Goal: Task Accomplishment & Management: Manage account settings

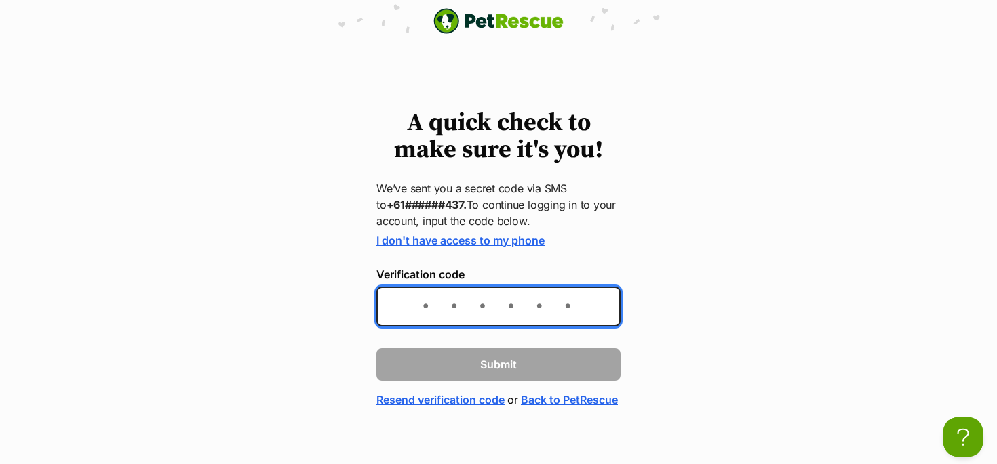
click at [429, 302] on input "Verification code" at bounding box center [498, 307] width 244 height 40
type input "382808"
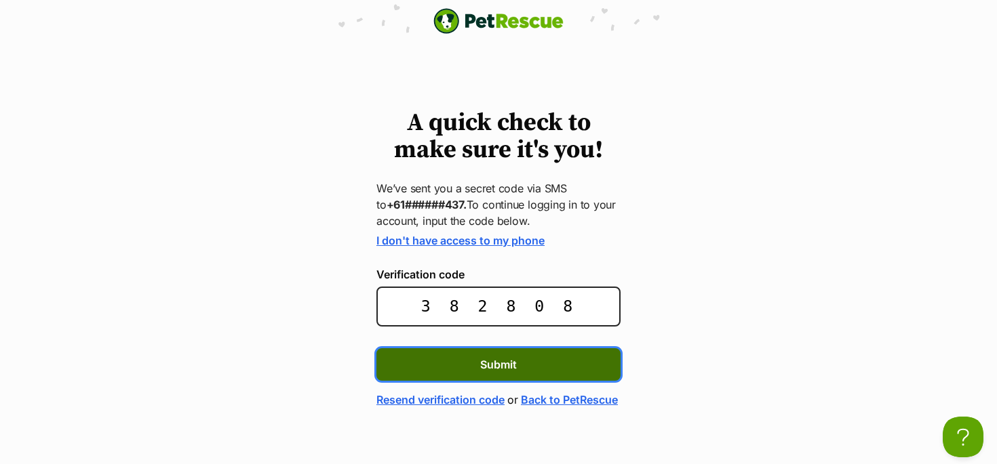
click at [447, 367] on button "Submit" at bounding box center [498, 365] width 244 height 33
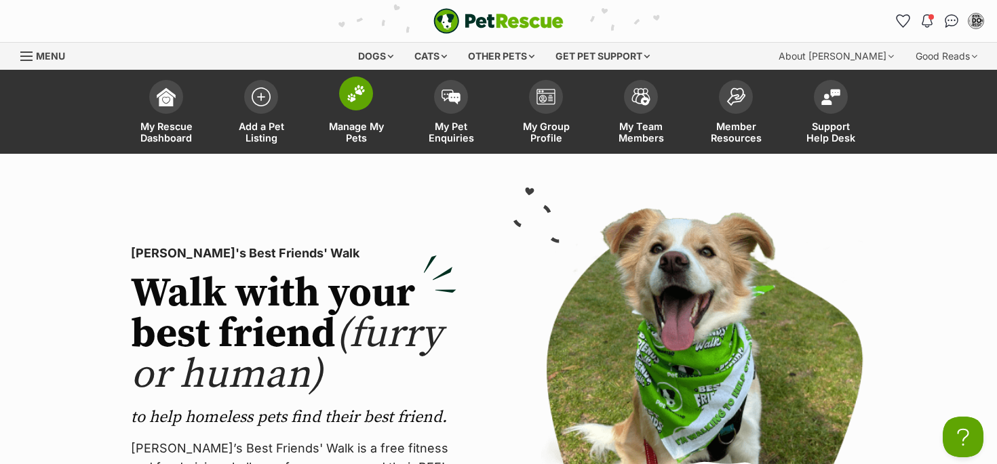
click at [355, 106] on span at bounding box center [356, 94] width 34 height 34
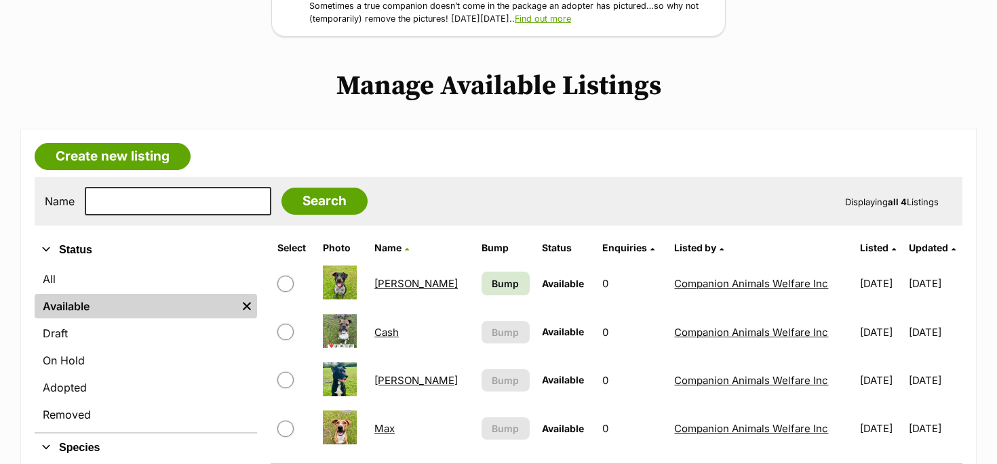
scroll to position [258, 0]
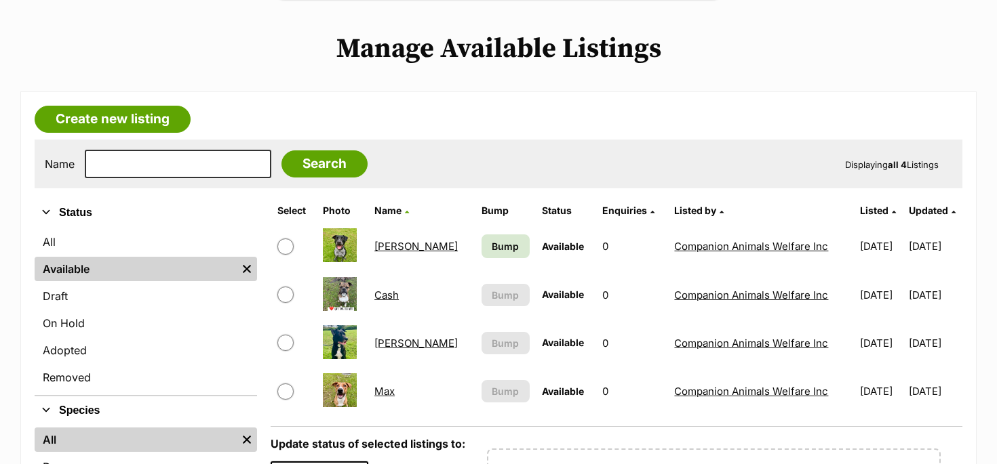
click at [399, 248] on link "Archie" at bounding box center [415, 246] width 83 height 13
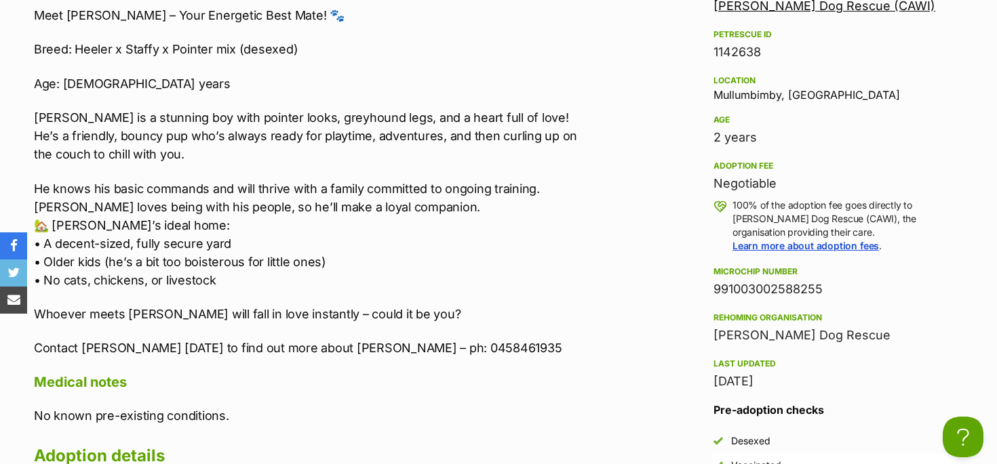
scroll to position [1265, 0]
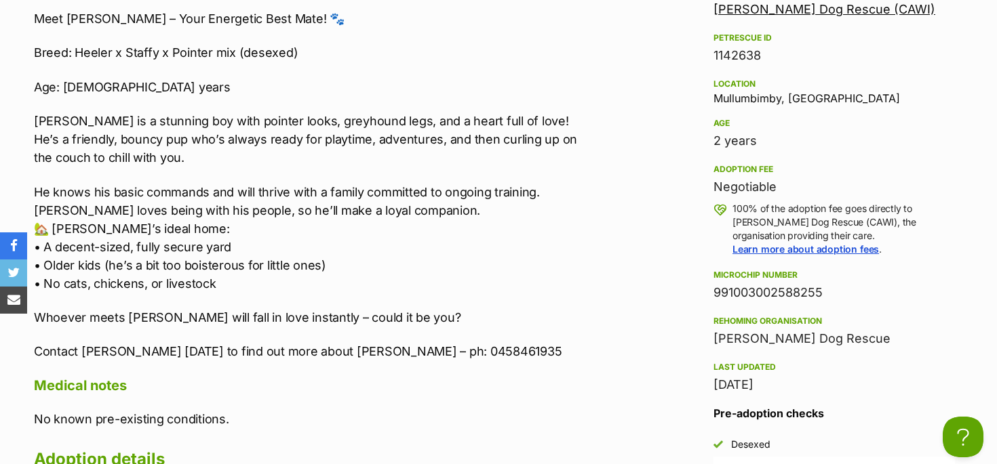
click at [764, 189] on div "Negotiable" at bounding box center [833, 187] width 241 height 19
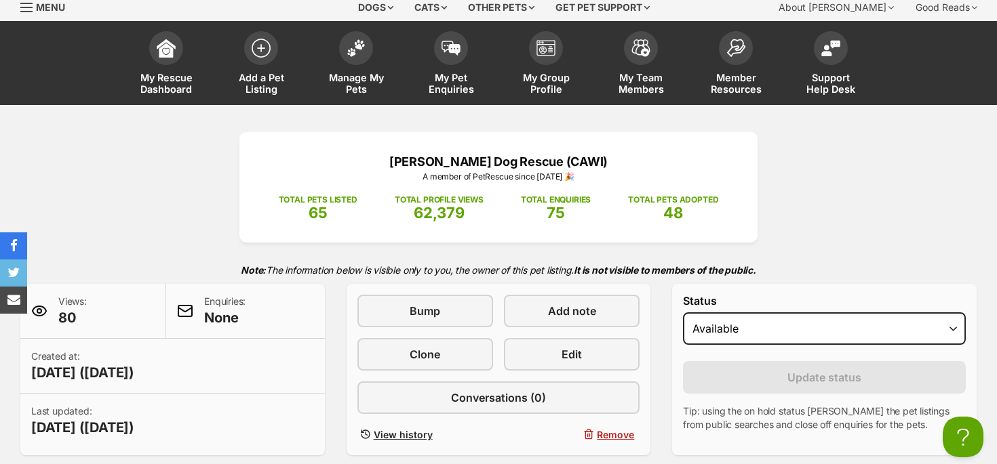
scroll to position [52, 0]
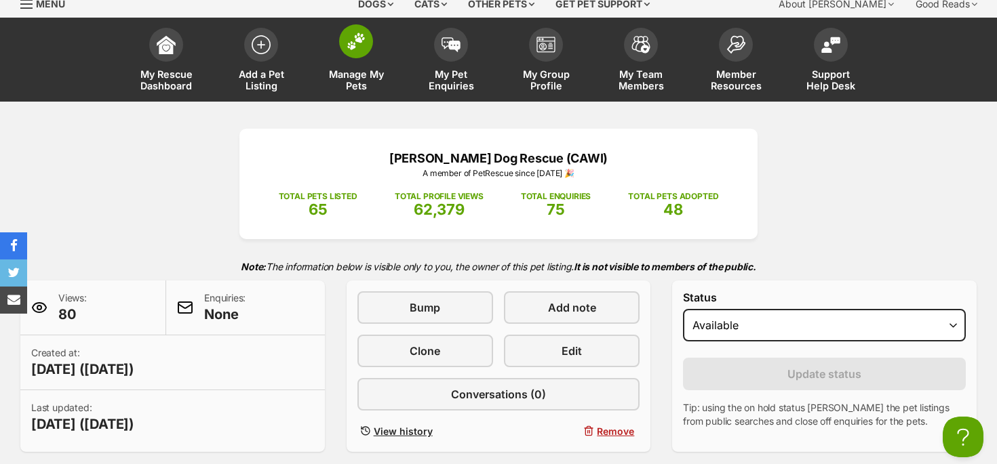
click at [357, 67] on link "Manage My Pets" at bounding box center [356, 61] width 95 height 81
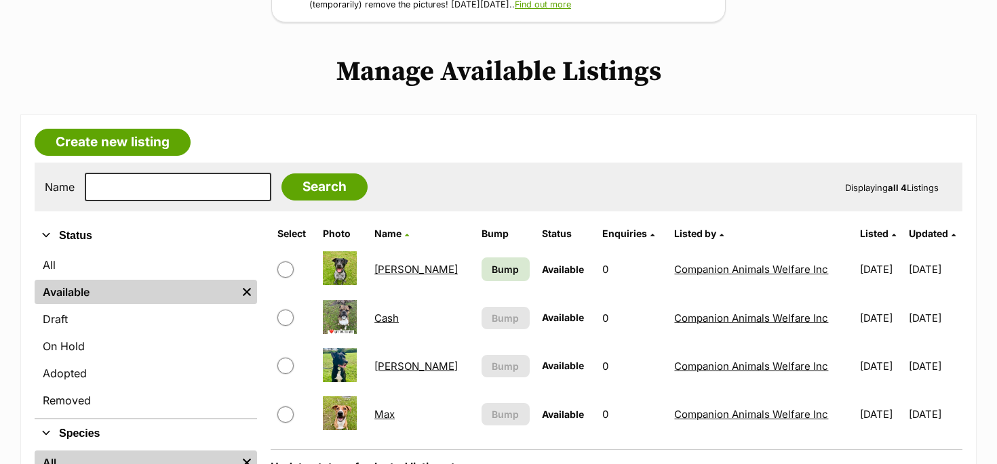
scroll to position [255, 0]
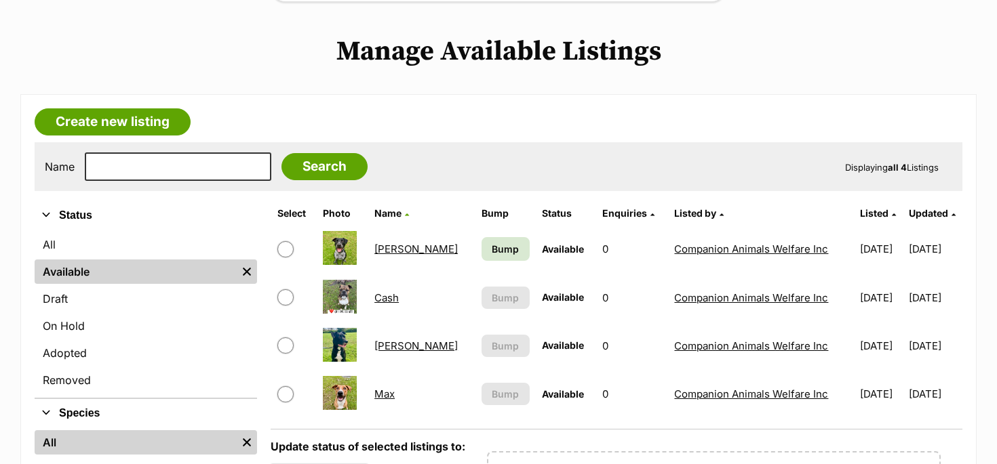
click at [391, 249] on link "[PERSON_NAME]" at bounding box center [415, 249] width 83 height 13
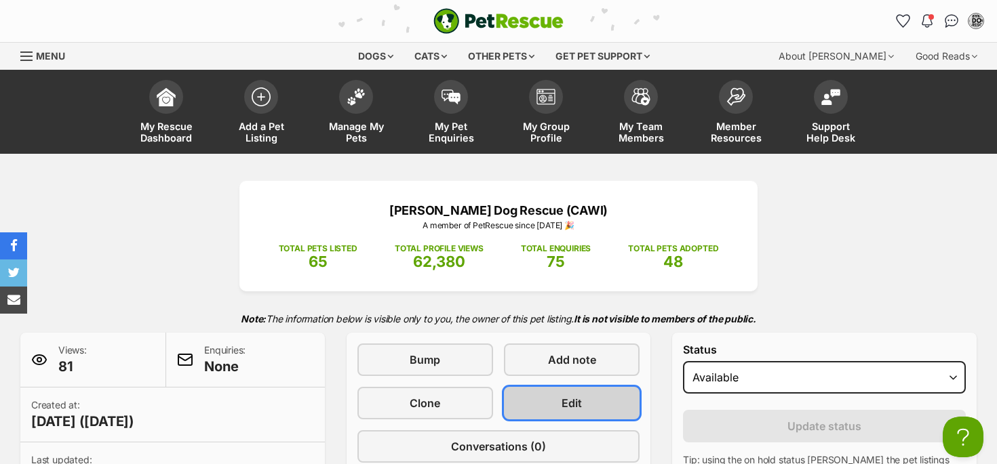
click at [563, 396] on span "Edit" at bounding box center [571, 403] width 20 height 16
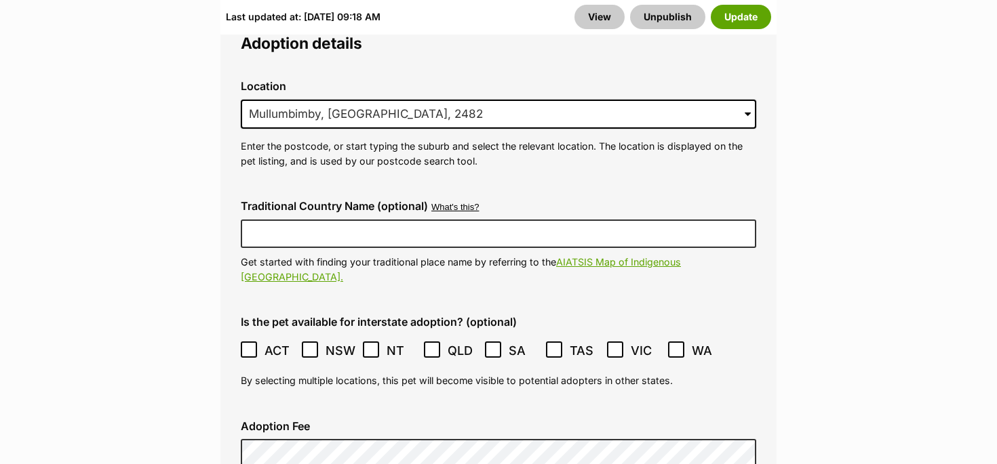
scroll to position [3484, 0]
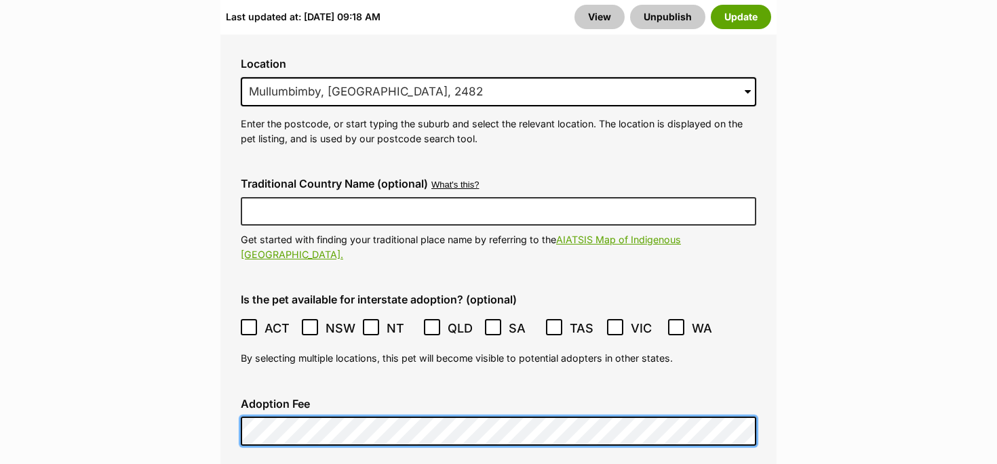
click at [235, 387] on div "Adoption Fee" at bounding box center [498, 422] width 537 height 71
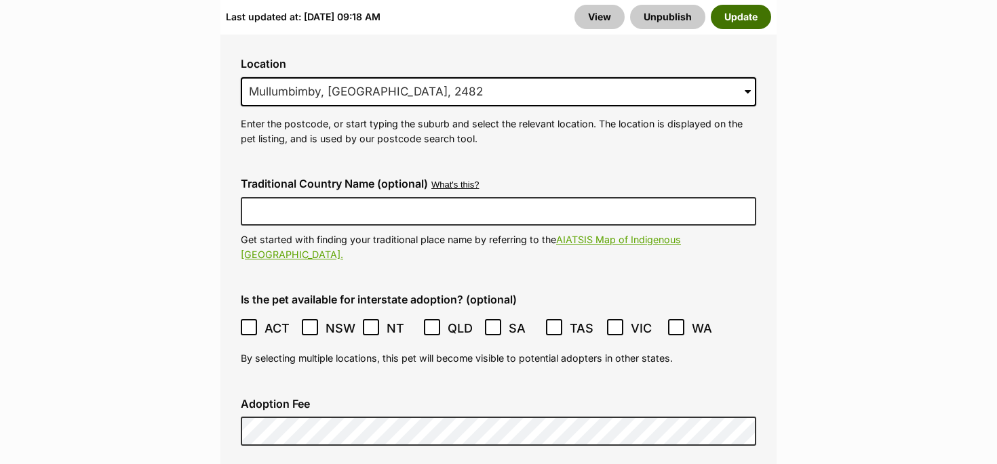
click at [747, 15] on button "Update" at bounding box center [741, 17] width 60 height 24
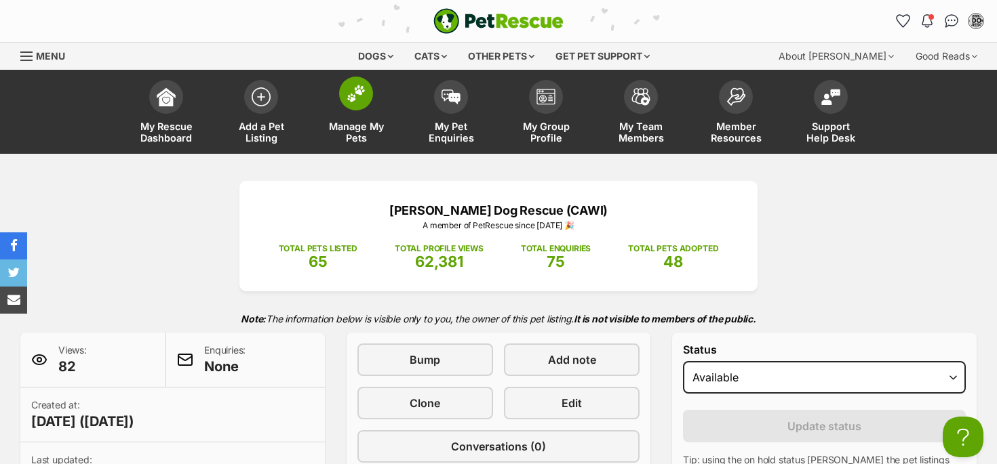
click at [359, 123] on span "Manage My Pets" at bounding box center [355, 132] width 61 height 23
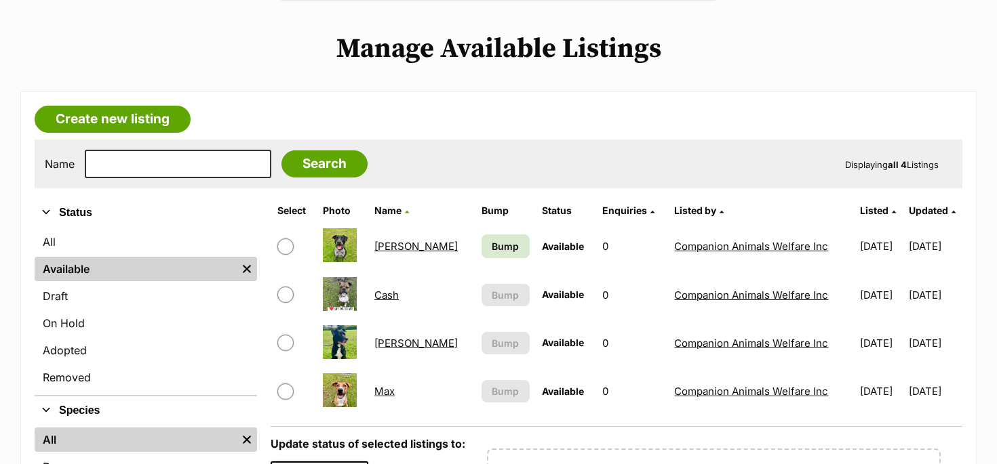
scroll to position [262, 0]
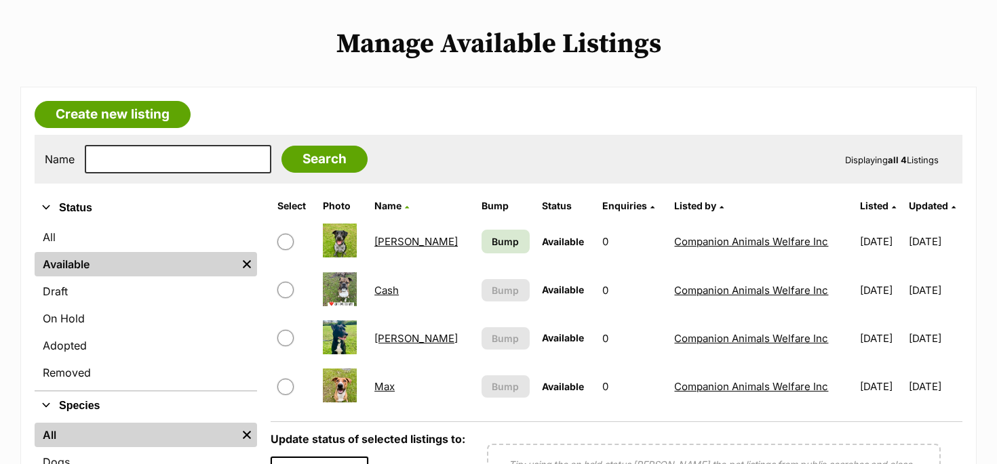
click at [391, 291] on link "Cash" at bounding box center [386, 290] width 24 height 13
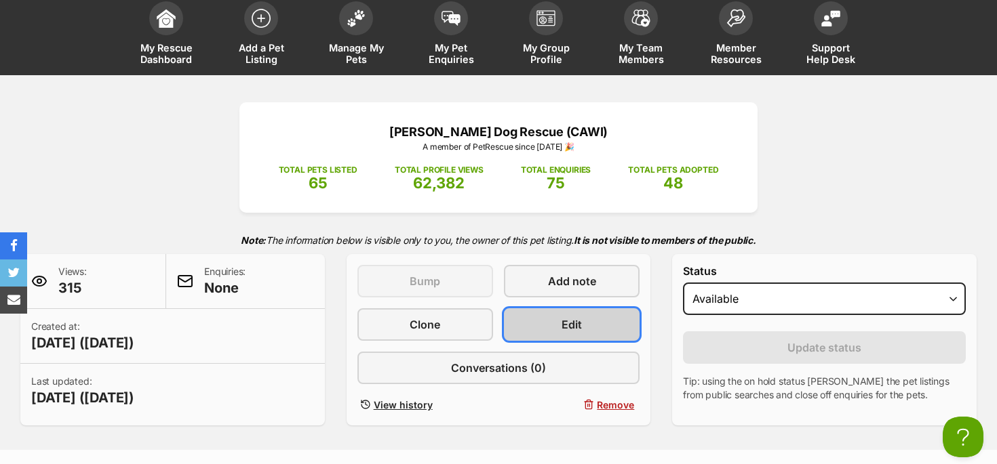
click at [547, 325] on link "Edit" at bounding box center [572, 325] width 136 height 33
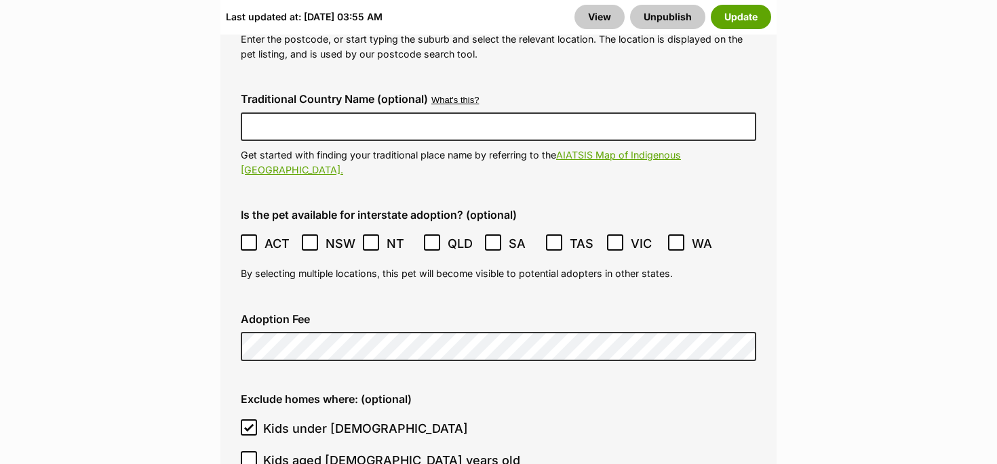
scroll to position [3634, 0]
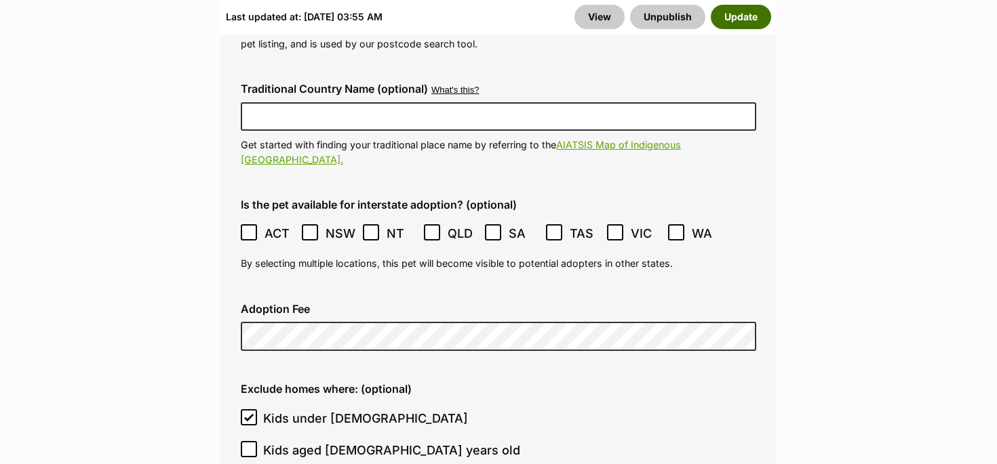
click at [734, 17] on button "Update" at bounding box center [741, 17] width 60 height 24
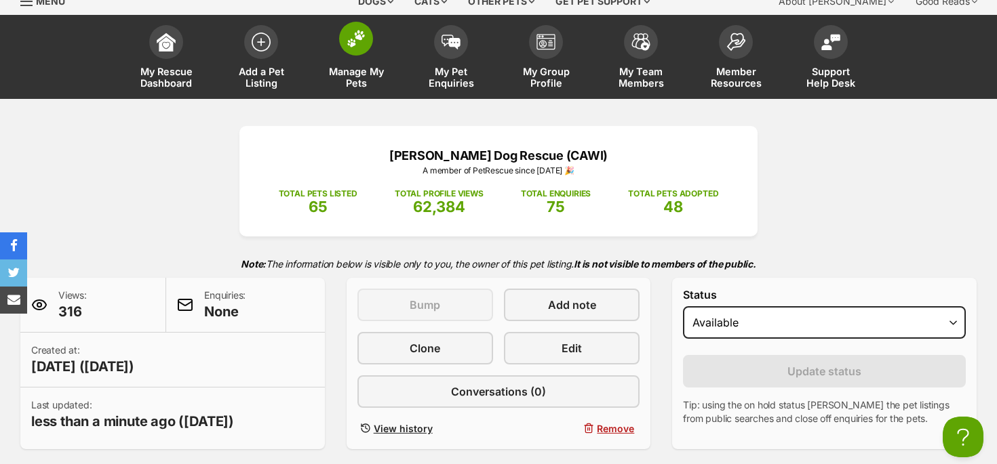
click at [362, 66] on span "Manage My Pets" at bounding box center [355, 77] width 61 height 23
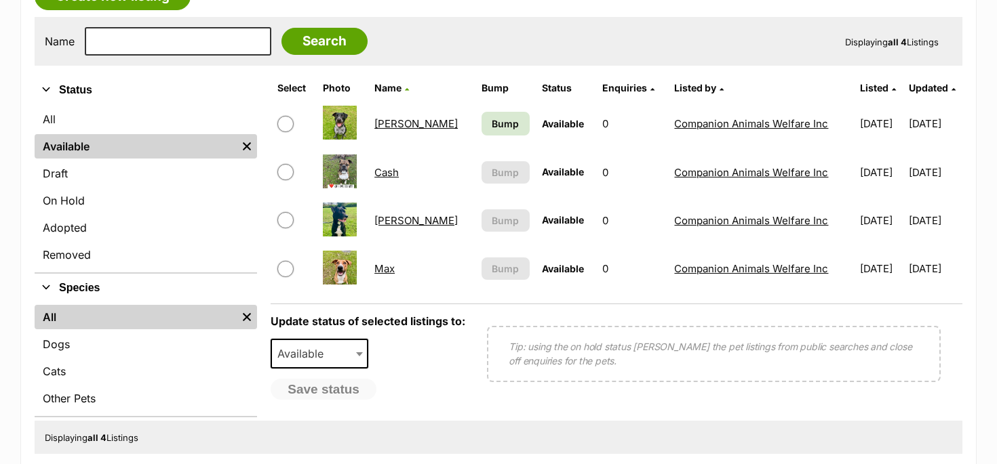
scroll to position [383, 0]
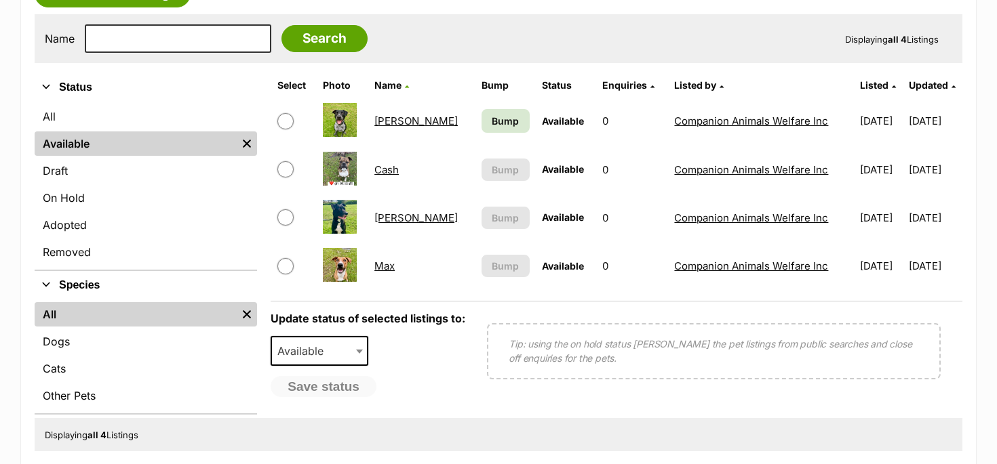
click at [393, 220] on link "Hugo" at bounding box center [415, 218] width 83 height 13
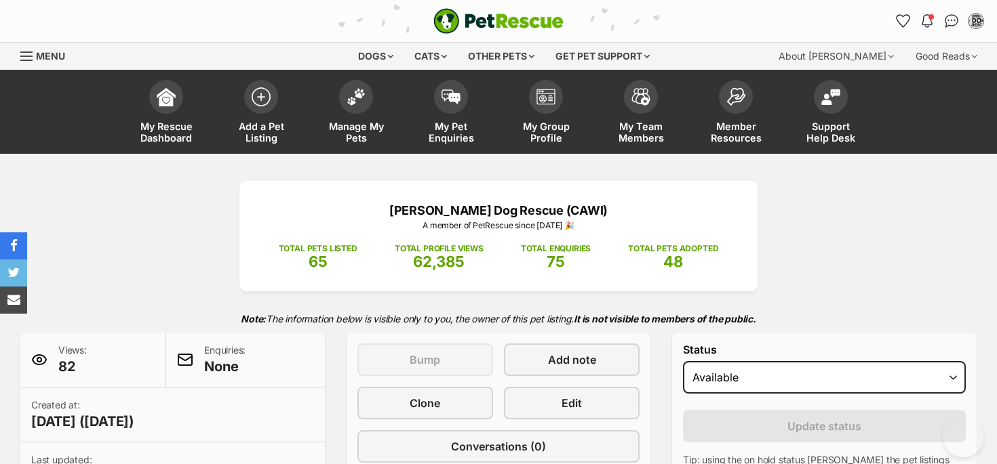
click at [393, 220] on p "A member of PetRescue since [DATE] 🎉" at bounding box center [498, 226] width 477 height 12
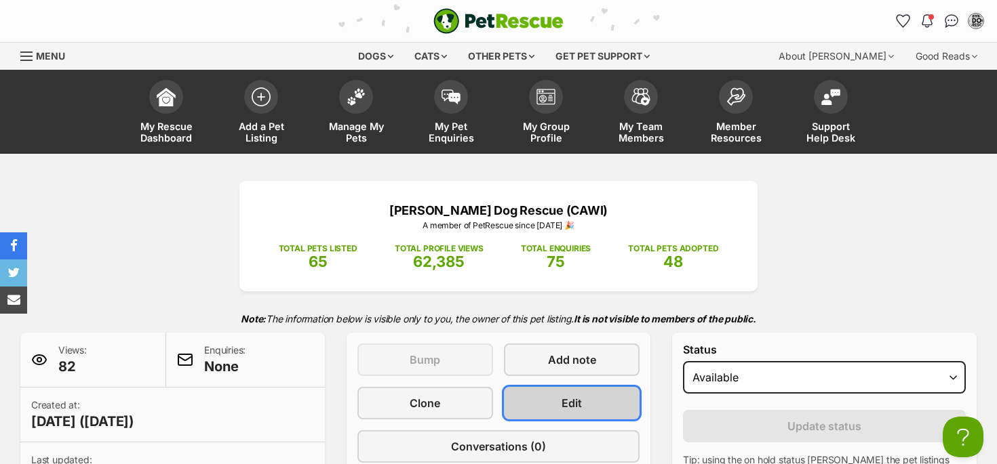
click at [565, 400] on span "Edit" at bounding box center [571, 403] width 20 height 16
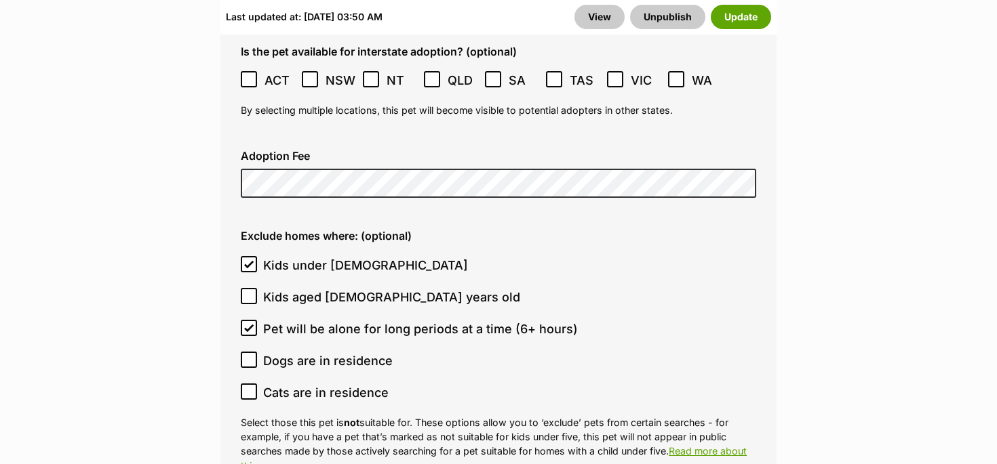
scroll to position [3748, 0]
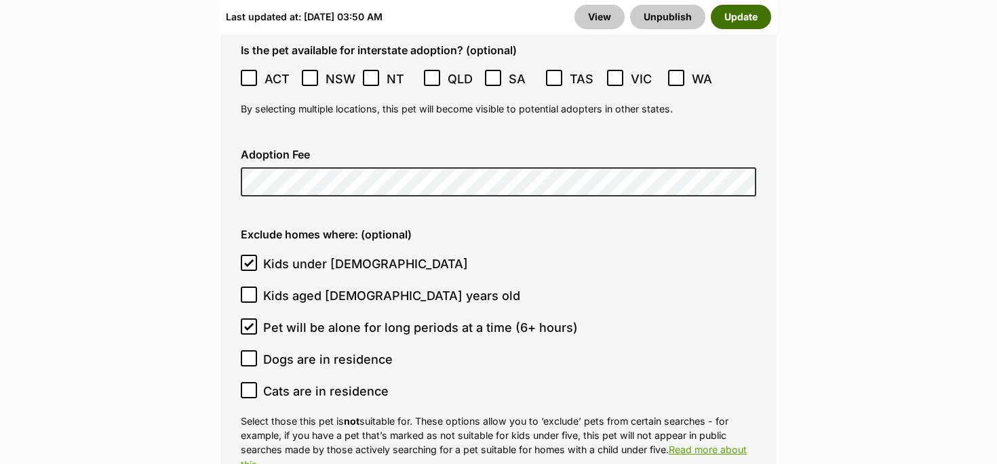
click at [741, 20] on button "Update" at bounding box center [741, 17] width 60 height 24
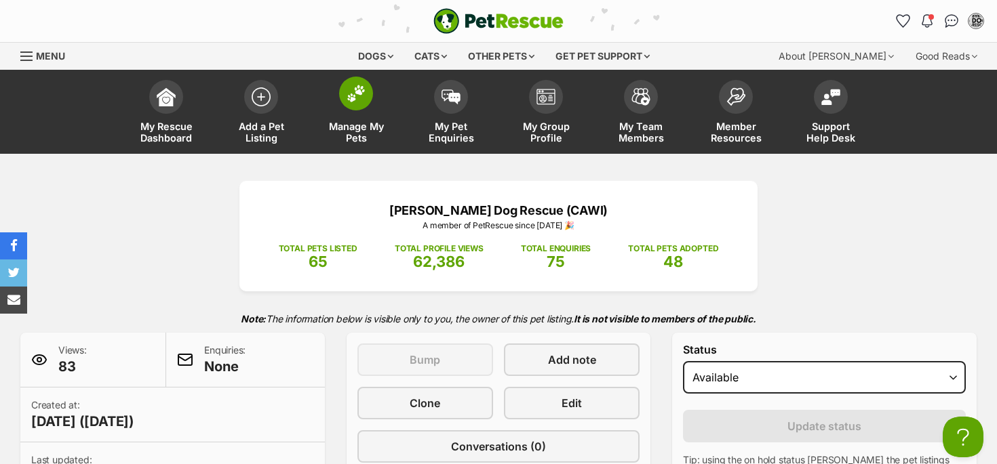
click at [365, 130] on span "Manage My Pets" at bounding box center [355, 132] width 61 height 23
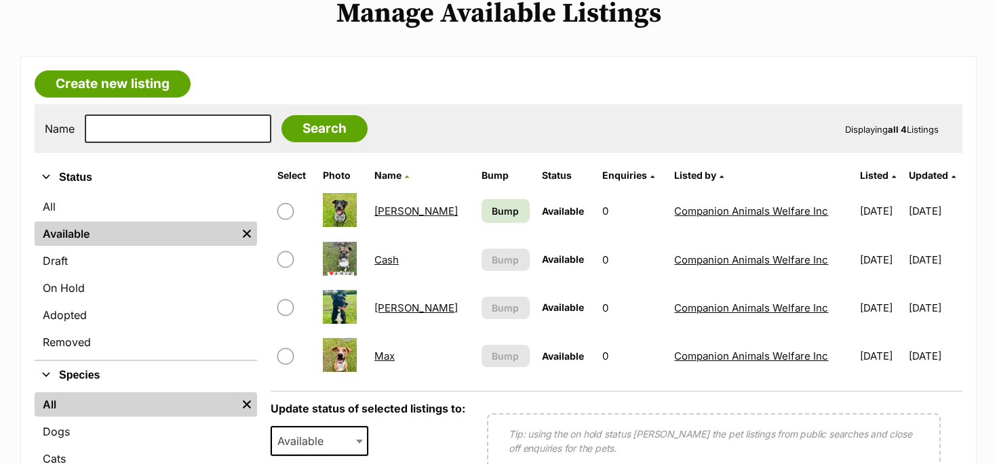
scroll to position [326, 0]
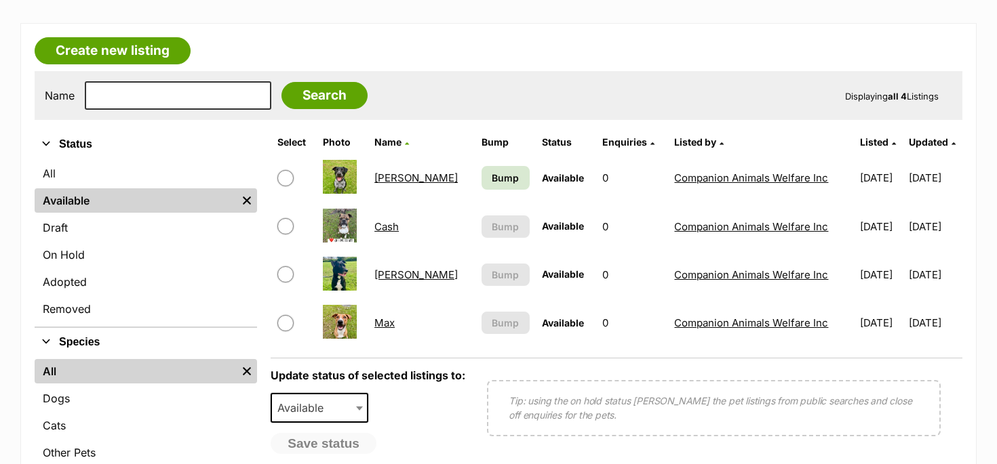
click at [391, 324] on link "Max" at bounding box center [384, 323] width 20 height 13
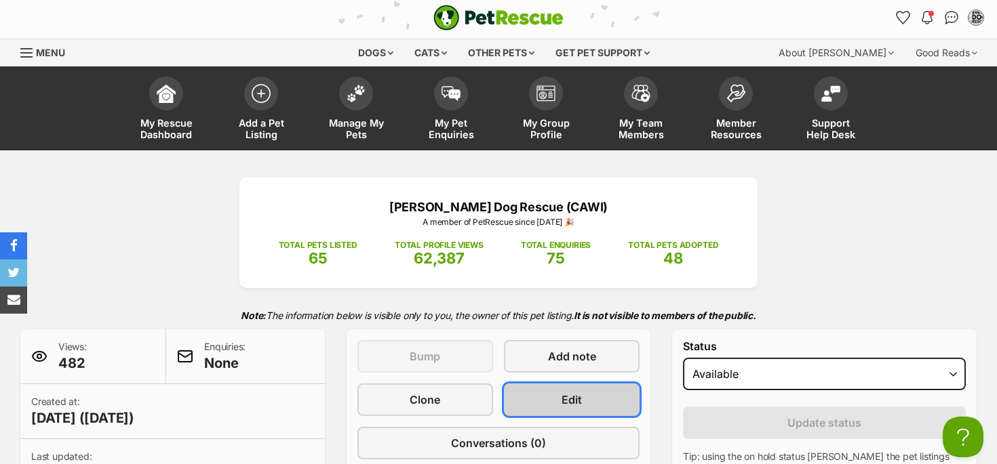
click at [540, 403] on link "Edit" at bounding box center [572, 400] width 136 height 33
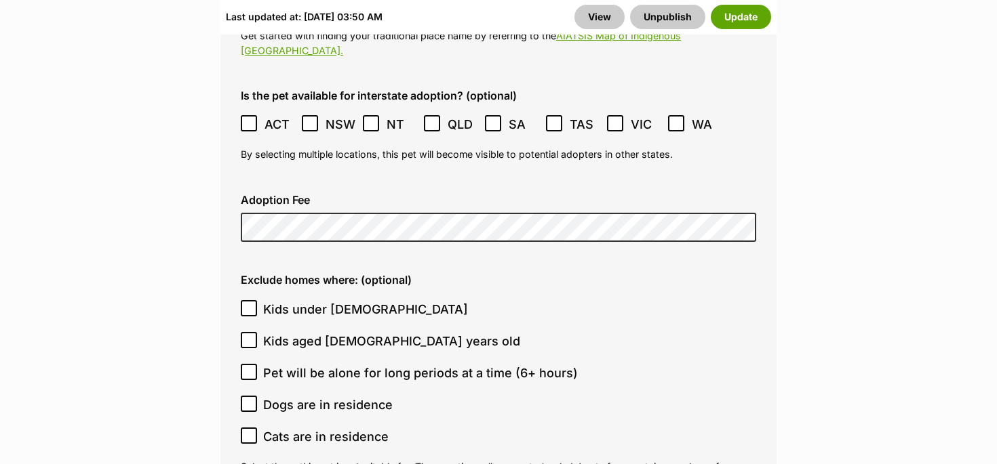
scroll to position [3689, 0]
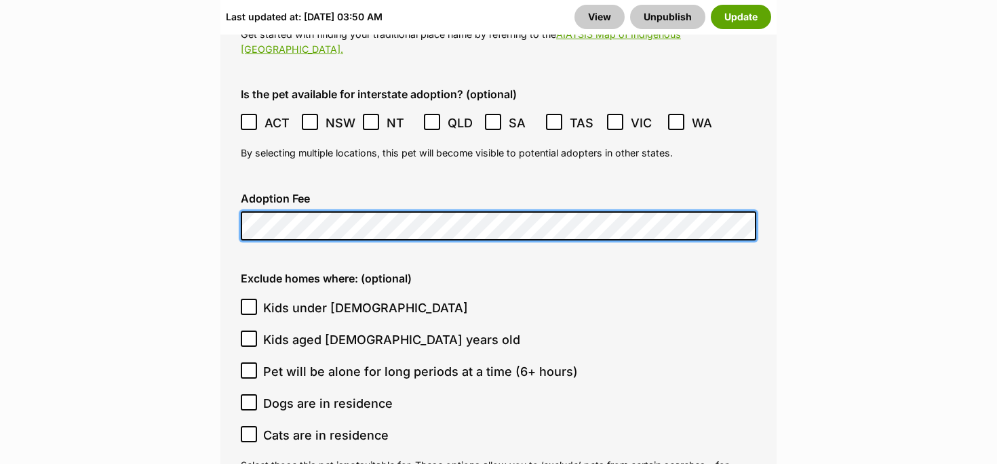
click at [223, 157] on fieldset "Adoption details Location 1 options available. Arrow down to browse or start ty…" at bounding box center [498, 392] width 556 height 1213
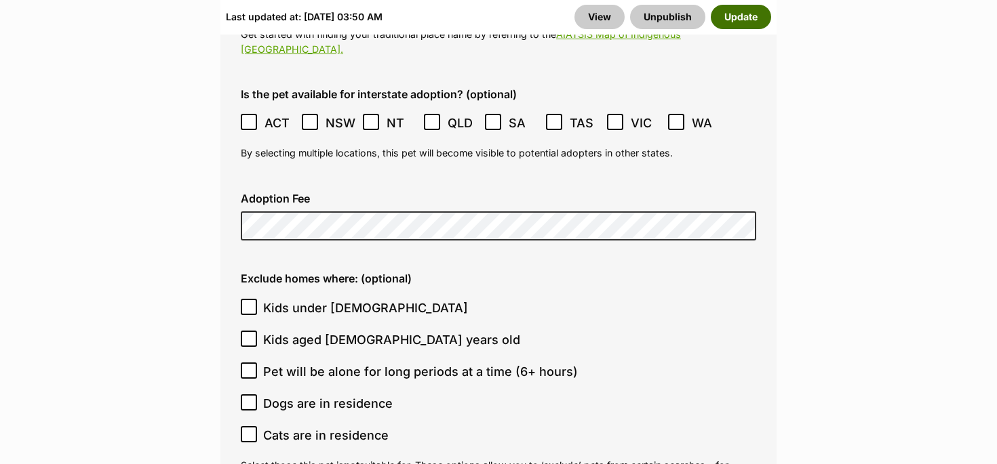
click at [735, 22] on button "Update" at bounding box center [741, 17] width 60 height 24
